Goal: Check status: Check status

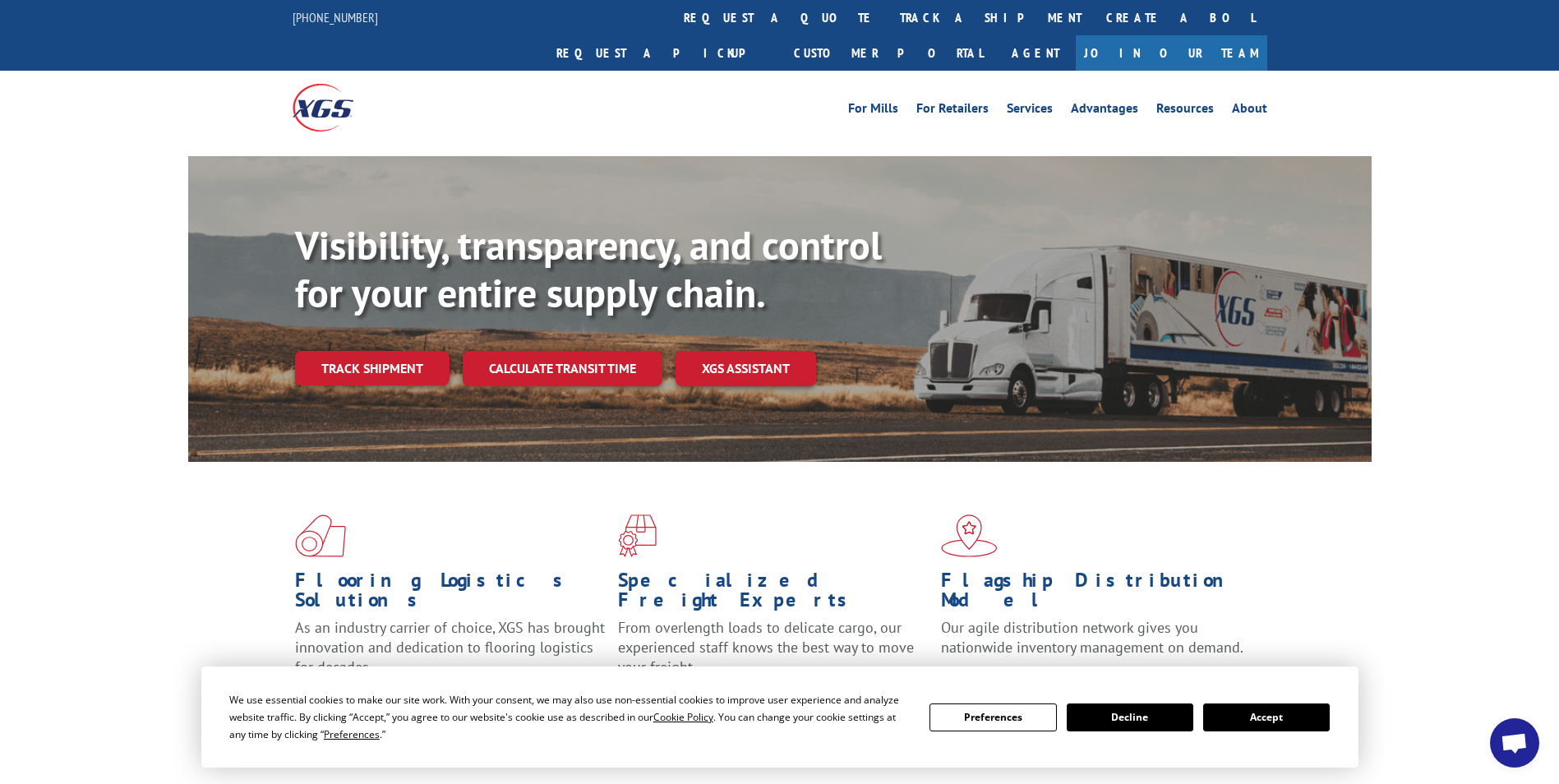
click at [1286, 721] on button "Accept" at bounding box center [1267, 718] width 126 height 28
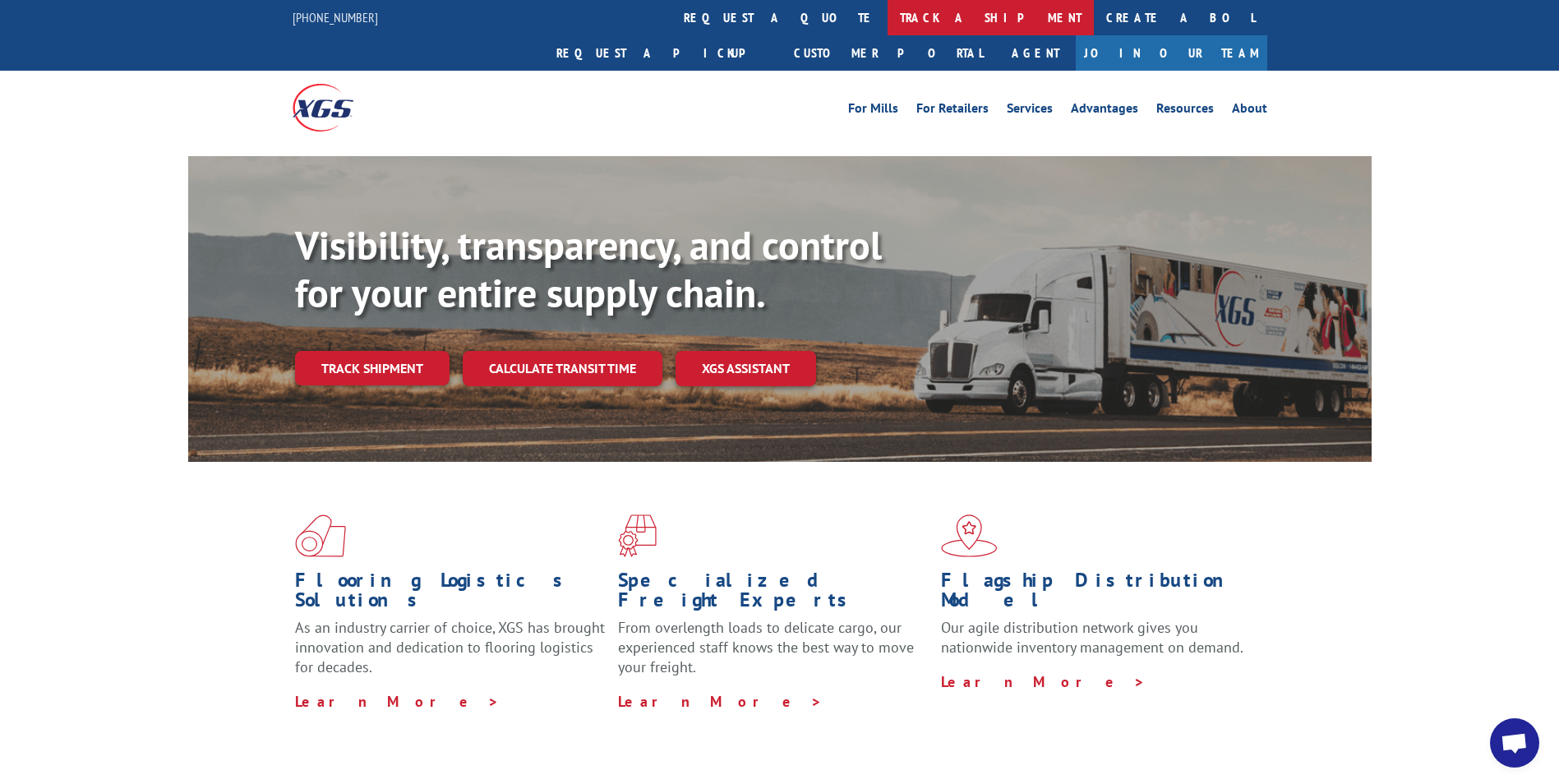
click at [888, 9] on link "track a shipment" at bounding box center [991, 18] width 206 height 36
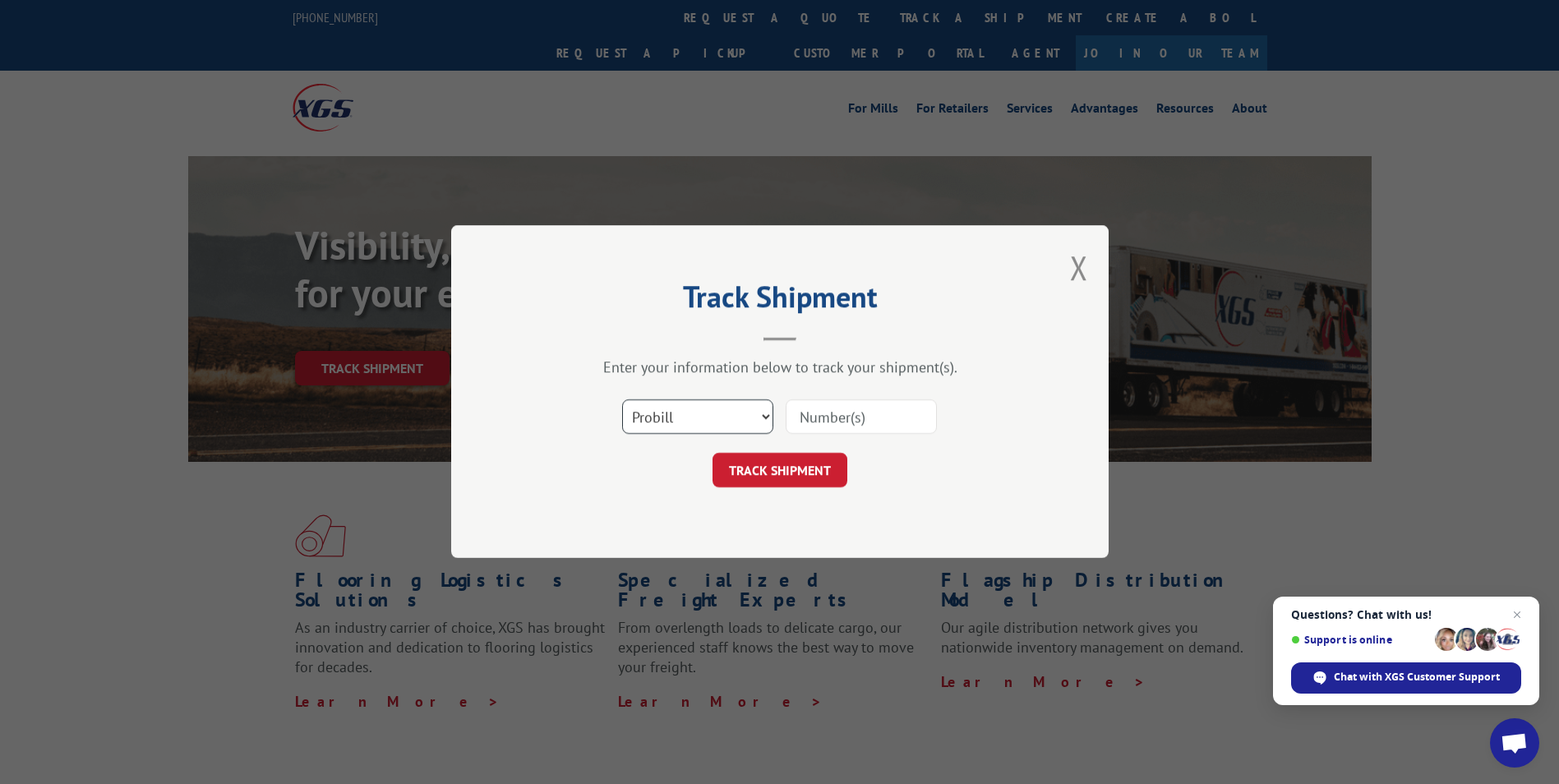
click at [708, 418] on select "Select category... Probill BOL PO" at bounding box center [697, 417] width 151 height 35
select select "bol"
click at [622, 400] on select "Select category... Probill BOL PO" at bounding box center [697, 417] width 151 height 35
click at [820, 415] on input at bounding box center [862, 417] width 151 height 35
paste input "7080780"
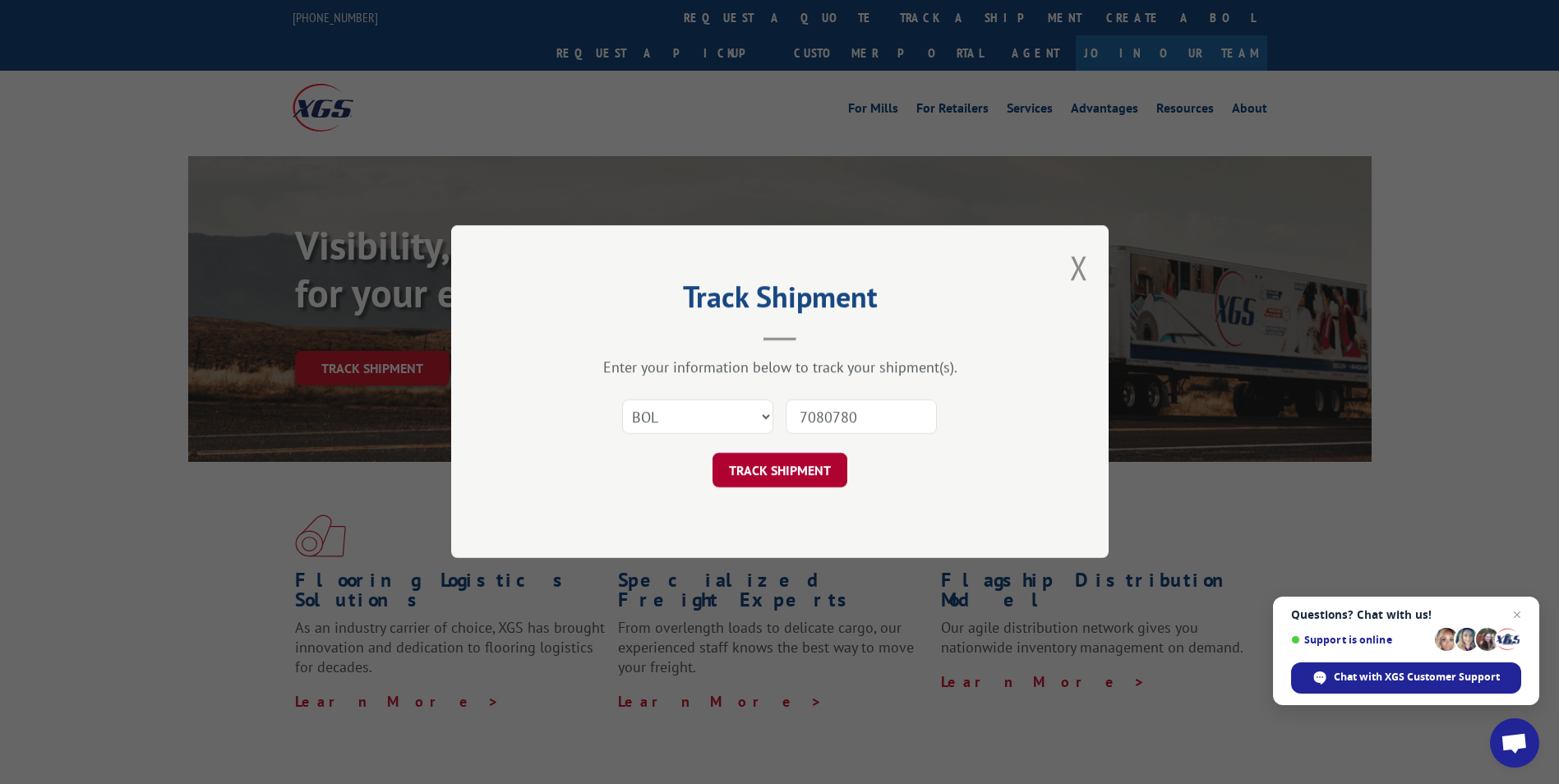
type input "7080780"
click at [776, 472] on button "TRACK SHIPMENT" at bounding box center [780, 470] width 135 height 35
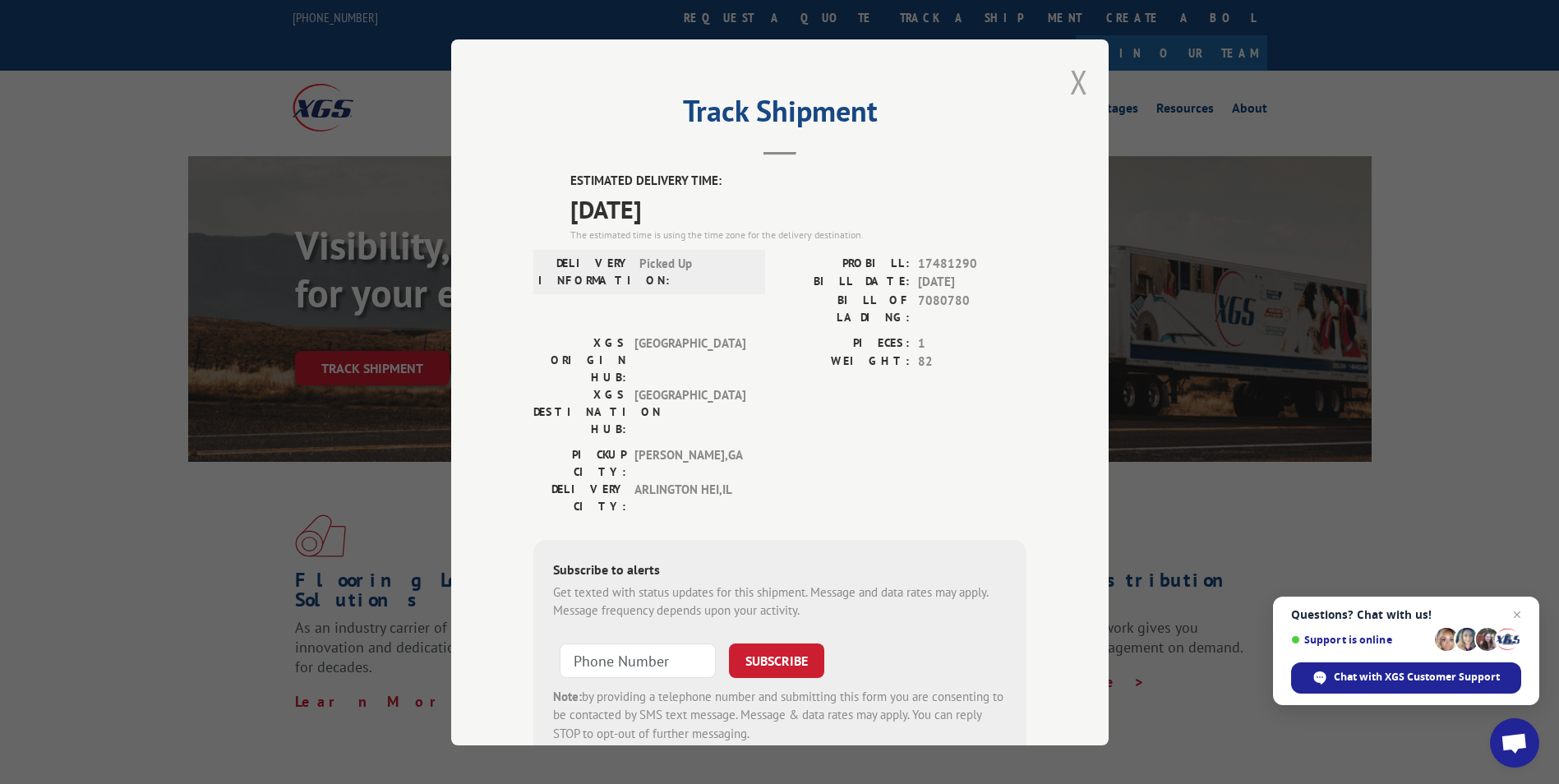
click at [1071, 83] on button "Close modal" at bounding box center [1078, 82] width 18 height 43
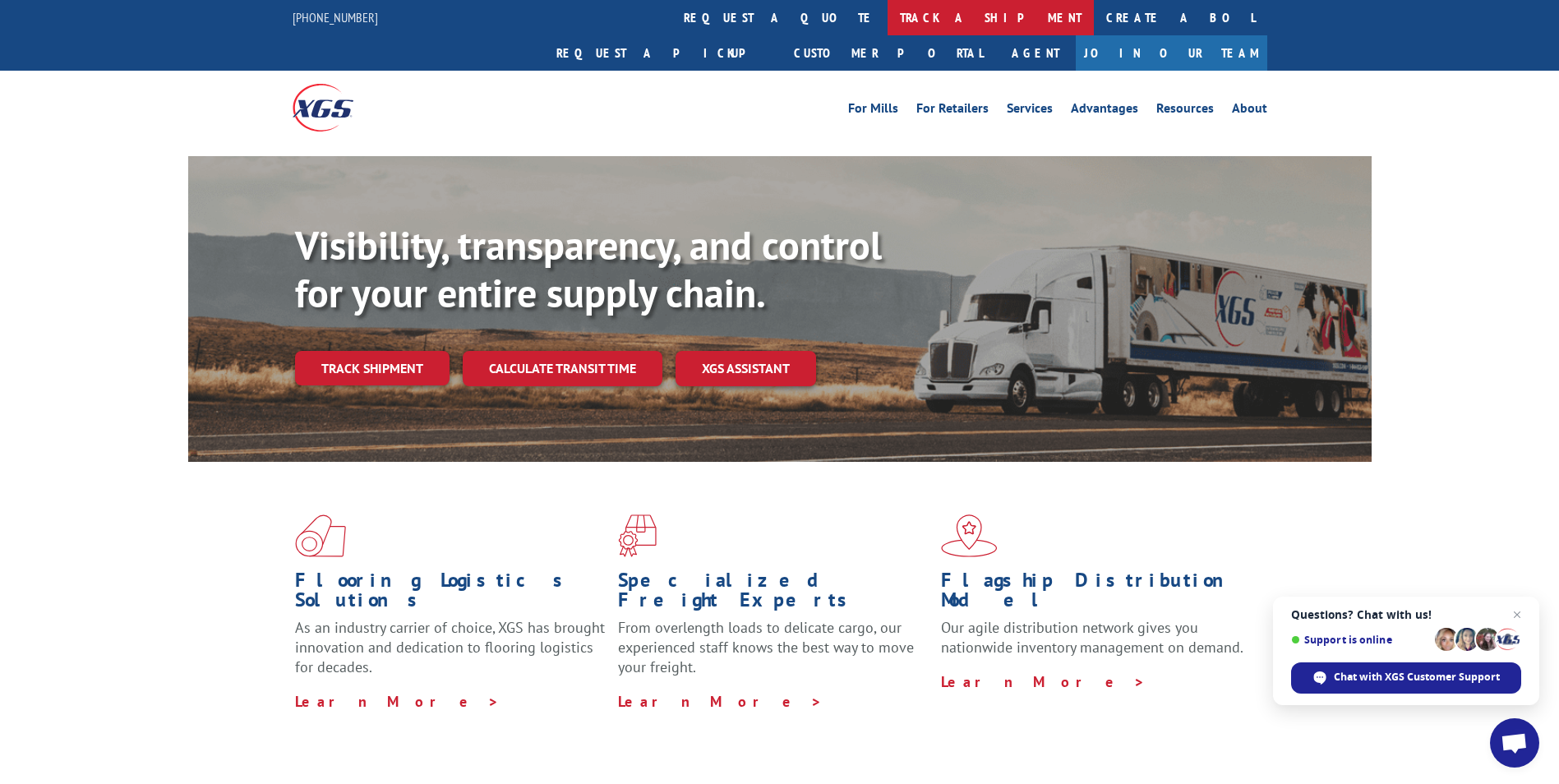
click at [888, 20] on link "track a shipment" at bounding box center [991, 18] width 206 height 36
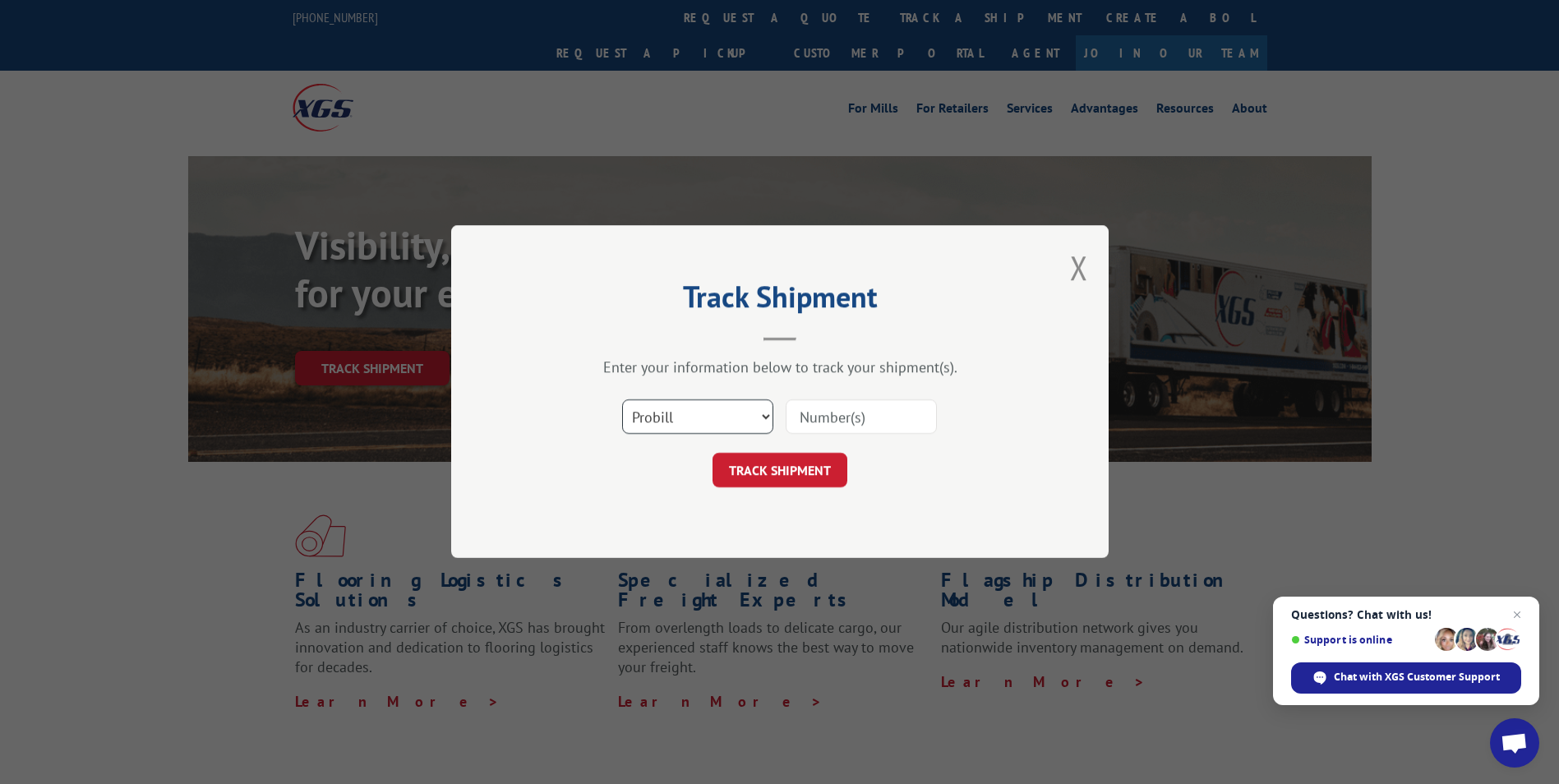
click at [708, 408] on select "Select category... Probill BOL PO" at bounding box center [697, 417] width 151 height 35
select select "bol"
click at [622, 400] on select "Select category... Probill BOL PO" at bounding box center [697, 417] width 151 height 35
click at [866, 417] on input at bounding box center [862, 417] width 151 height 35
paste input "7081005"
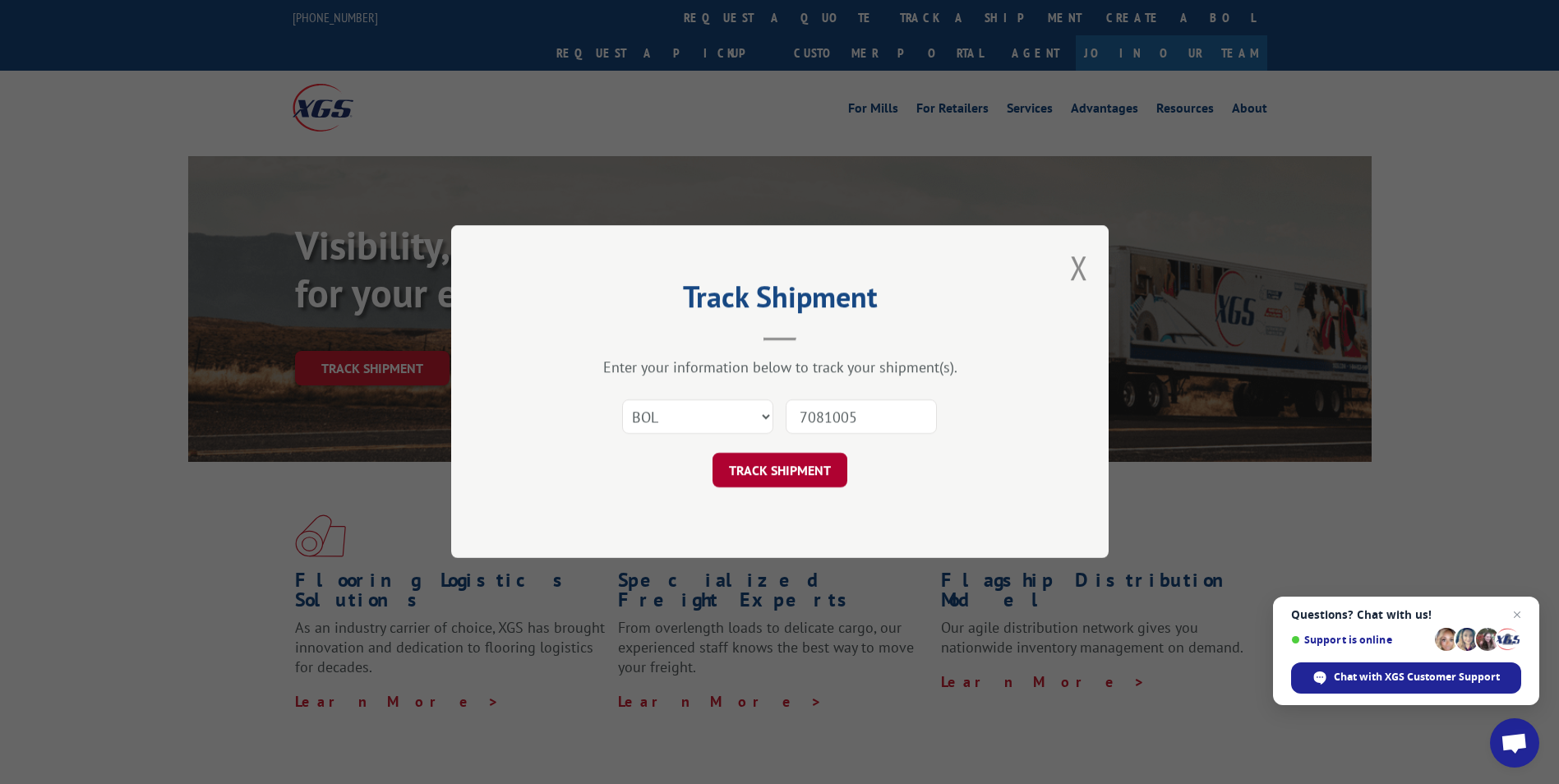
type input "7081005"
click at [760, 477] on button "TRACK SHIPMENT" at bounding box center [780, 470] width 135 height 35
